Goal: Task Accomplishment & Management: Manage account settings

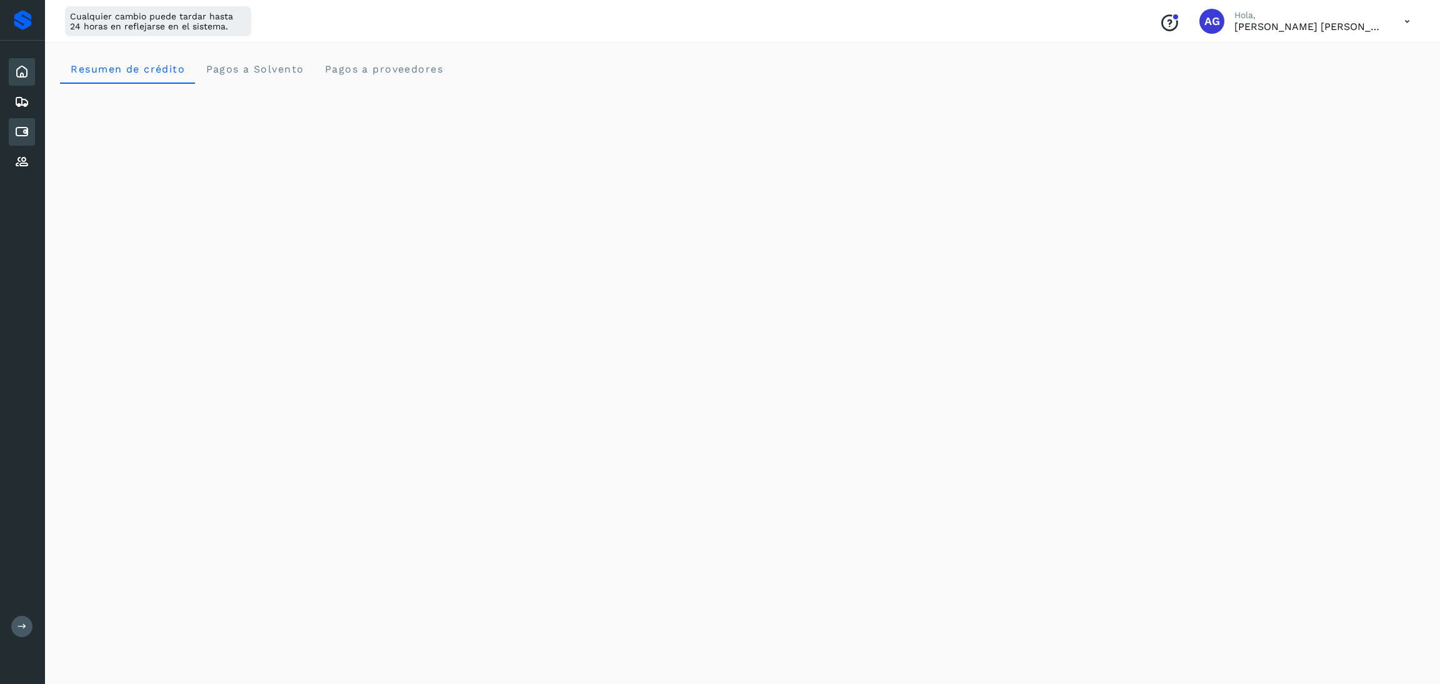
drag, startPoint x: 28, startPoint y: 124, endPoint x: 51, endPoint y: 136, distance: 25.4
click at [29, 126] on icon at bounding box center [21, 131] width 15 height 15
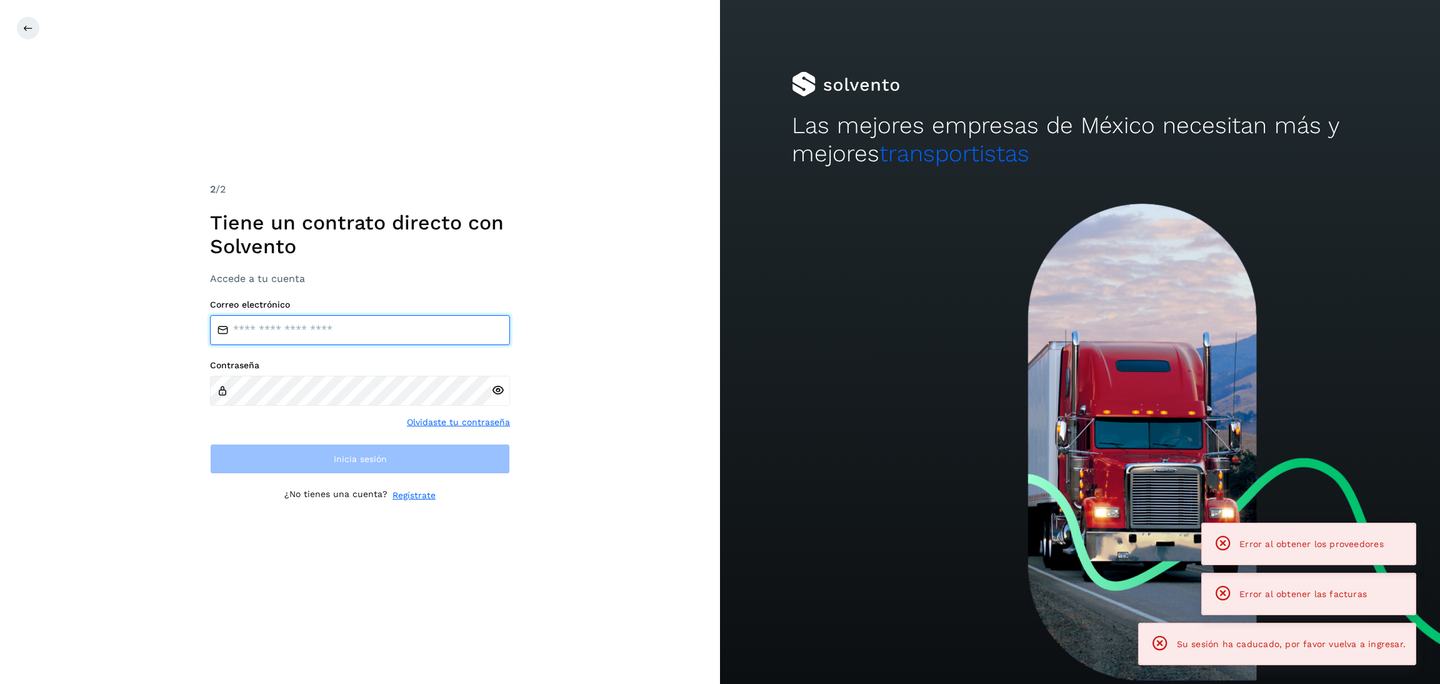
type input "**********"
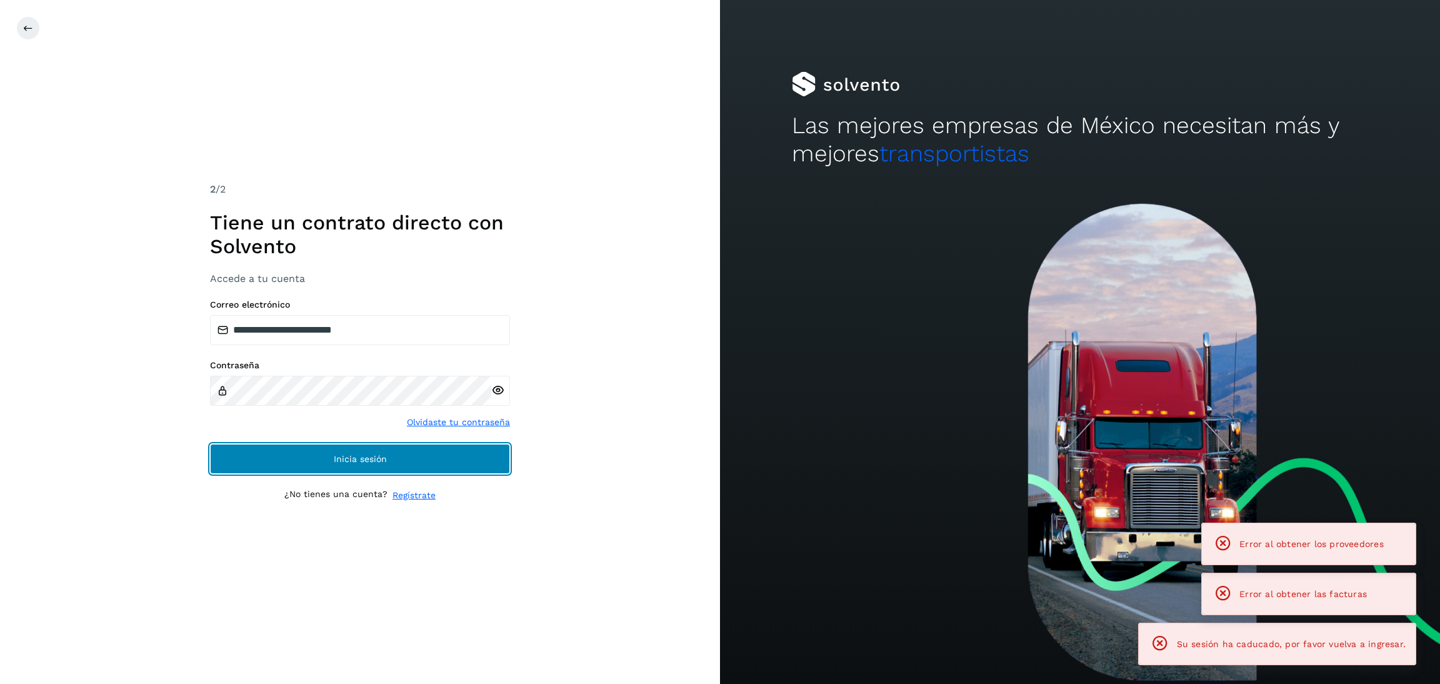
click at [399, 461] on button "Inicia sesión" at bounding box center [360, 459] width 300 height 30
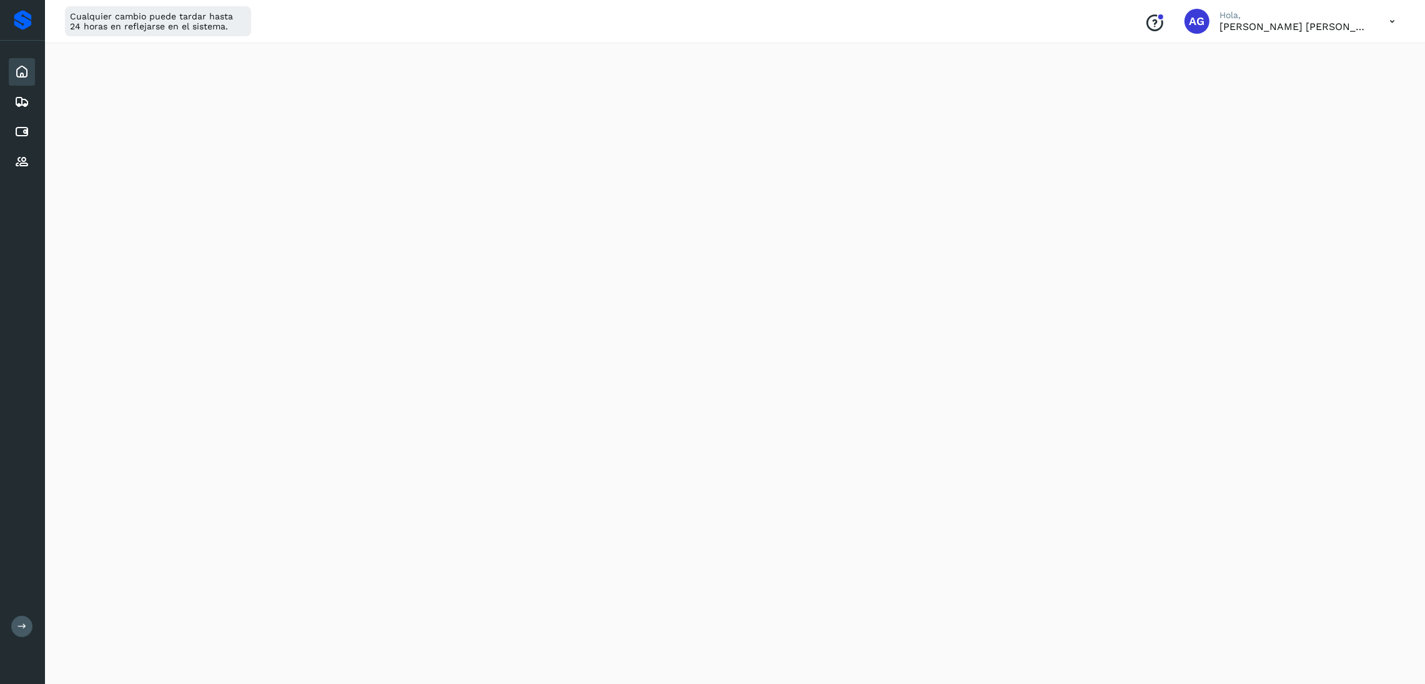
scroll to position [187, 0]
click at [14, 124] on icon at bounding box center [21, 131] width 15 height 15
